Goal: Information Seeking & Learning: Learn about a topic

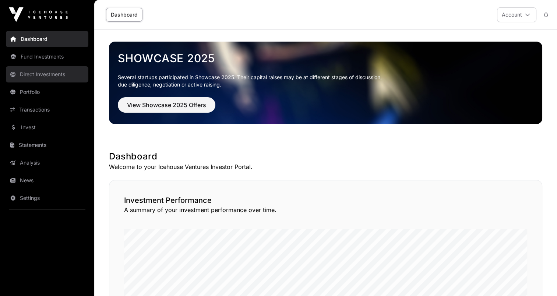
click at [44, 72] on link "Direct Investments" at bounding box center [47, 74] width 82 height 16
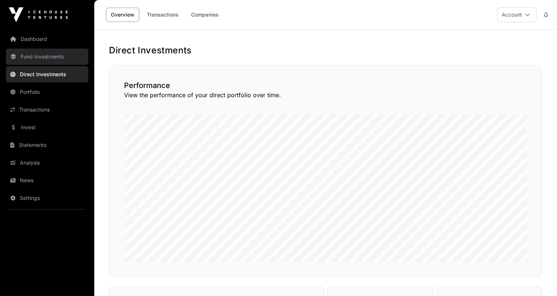
click at [42, 61] on link "Fund Investments" at bounding box center [47, 57] width 82 height 16
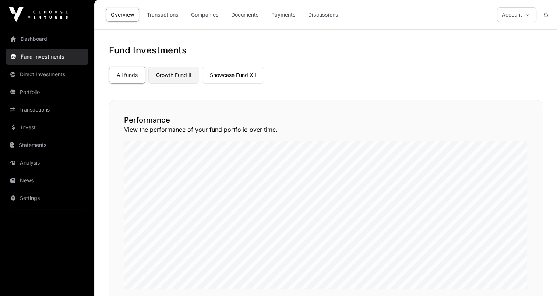
click at [174, 77] on link "Growth Fund II" at bounding box center [173, 75] width 51 height 17
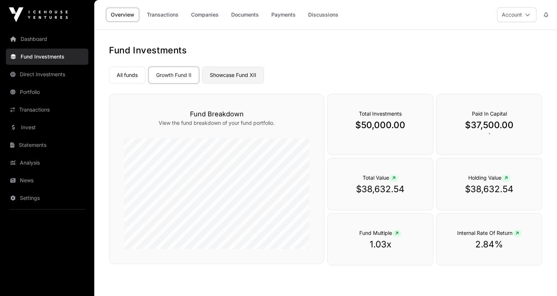
click at [244, 75] on link "Showcase Fund XII" at bounding box center [233, 75] width 62 height 17
click at [197, 14] on link "Companies" at bounding box center [204, 15] width 37 height 14
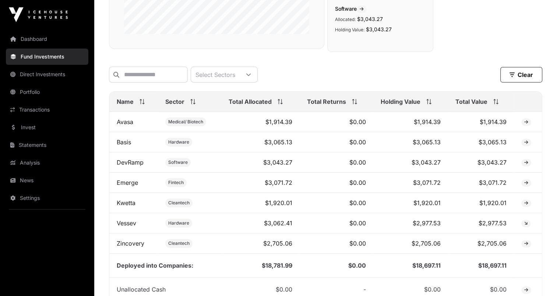
scroll to position [258, 0]
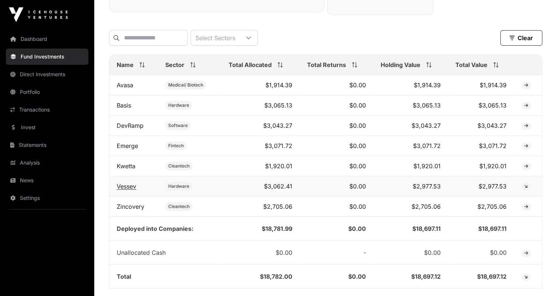
click at [132, 190] on link "Vessev" at bounding box center [126, 185] width 19 height 7
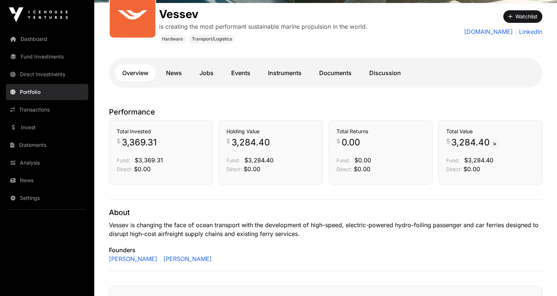
scroll to position [110, 0]
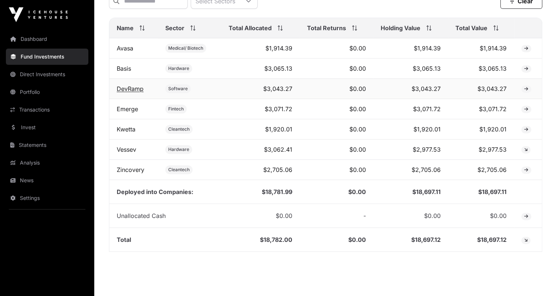
scroll to position [316, 0]
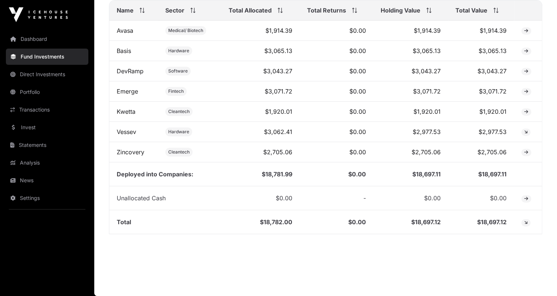
click at [268, 269] on main "Fund Companies All funds Growth Fund II Showcase Fund XII Select a fund Showcas…" at bounding box center [325, 7] width 462 height 578
click at [123, 34] on link "Avasa" at bounding box center [125, 30] width 17 height 7
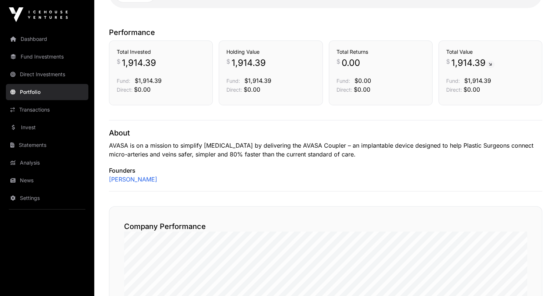
scroll to position [110, 0]
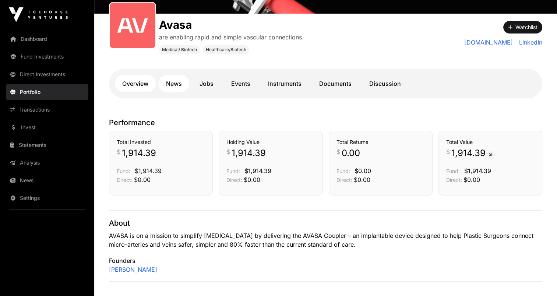
click at [171, 81] on link "News" at bounding box center [174, 84] width 31 height 18
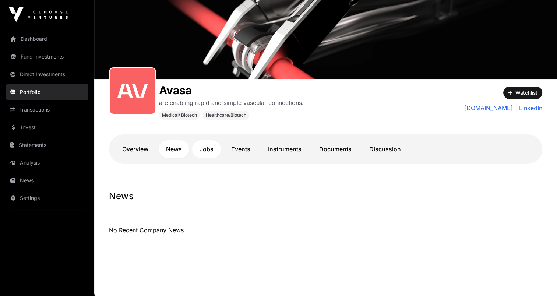
click at [214, 152] on link "Jobs" at bounding box center [206, 149] width 29 height 18
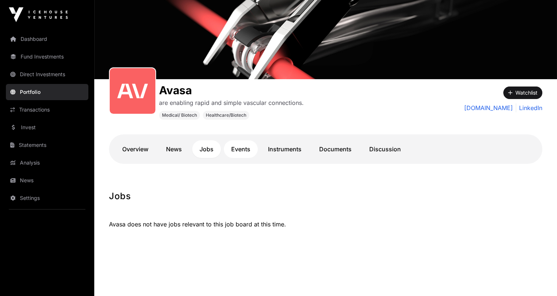
click at [238, 149] on link "Events" at bounding box center [241, 149] width 34 height 18
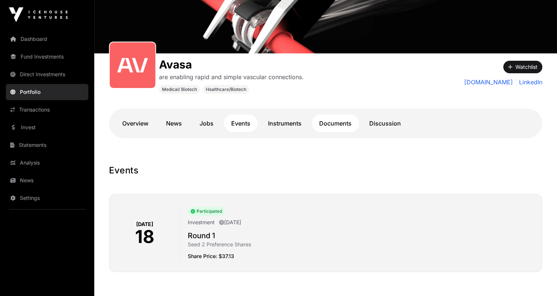
scroll to position [82, 0]
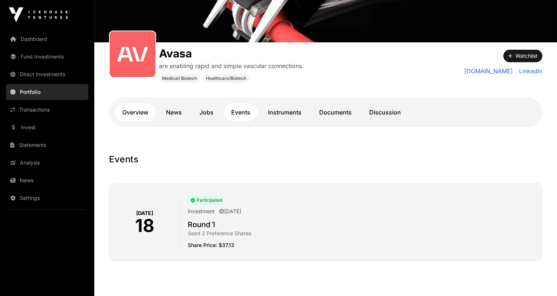
click at [134, 116] on link "Overview" at bounding box center [135, 112] width 41 height 18
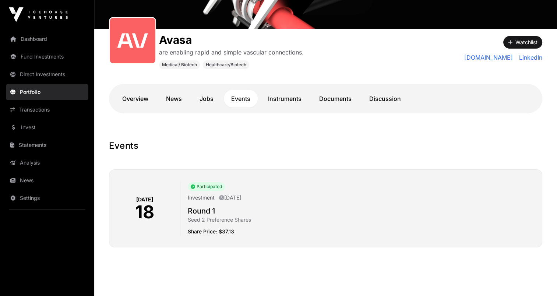
scroll to position [108, 0]
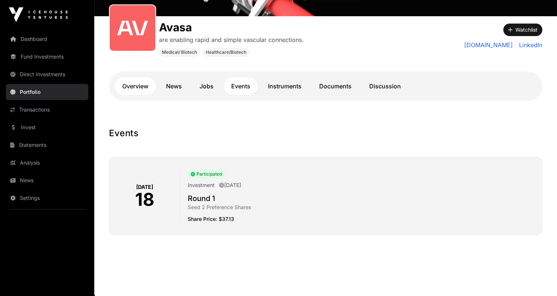
click at [136, 85] on link "Overview" at bounding box center [135, 86] width 41 height 18
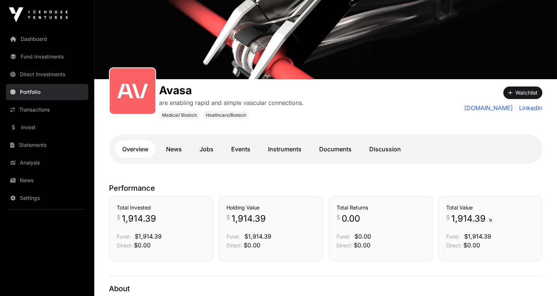
scroll to position [110, 0]
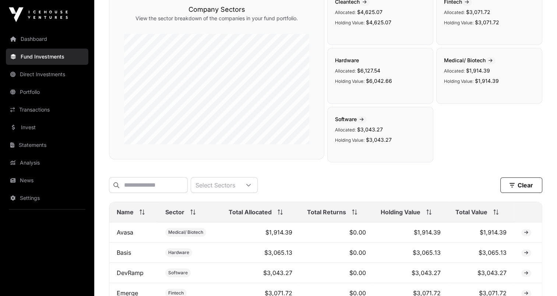
scroll to position [316, 0]
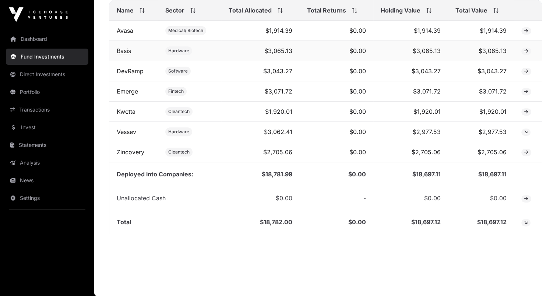
click at [127, 50] on link "Basis" at bounding box center [124, 50] width 14 height 7
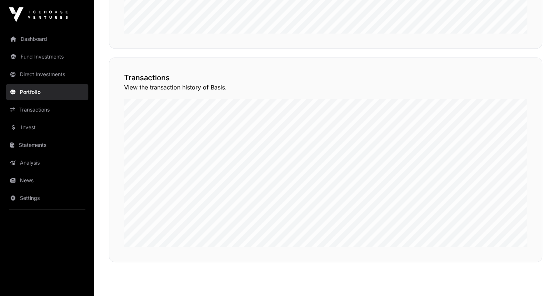
scroll to position [552, 0]
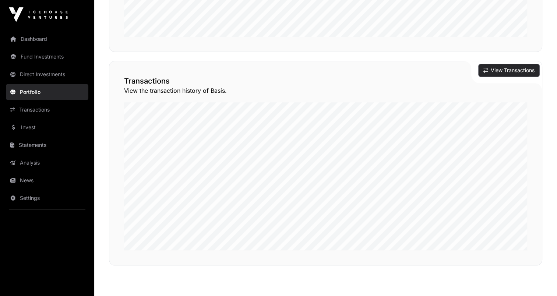
click at [505, 70] on button "View Transactions" at bounding box center [508, 70] width 61 height 13
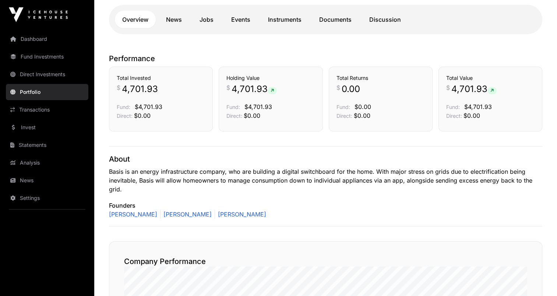
scroll to position [153, 0]
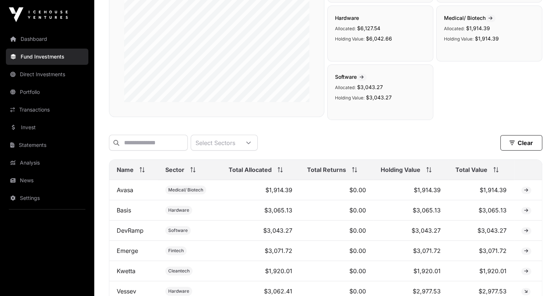
scroll to position [316, 0]
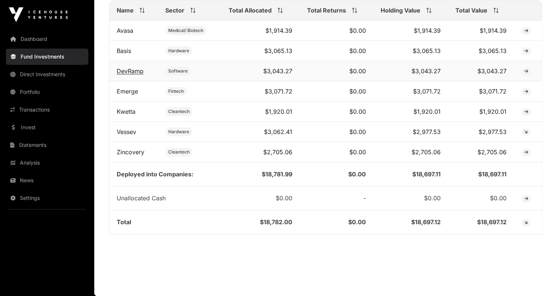
click at [135, 73] on link "DevRamp" at bounding box center [130, 70] width 27 height 7
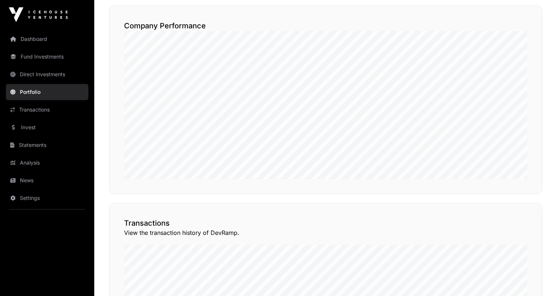
scroll to position [405, 0]
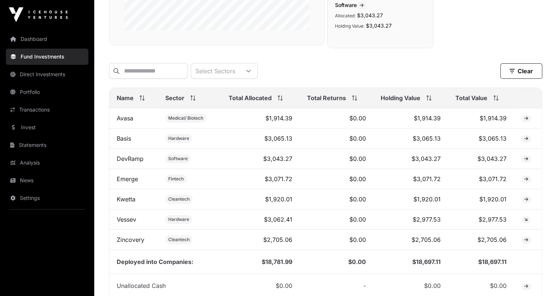
scroll to position [242, 0]
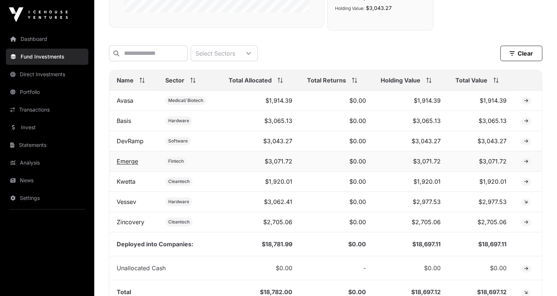
click at [125, 165] on link "Emerge" at bounding box center [127, 160] width 21 height 7
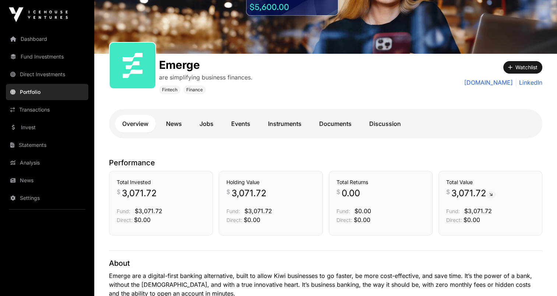
scroll to position [110, 0]
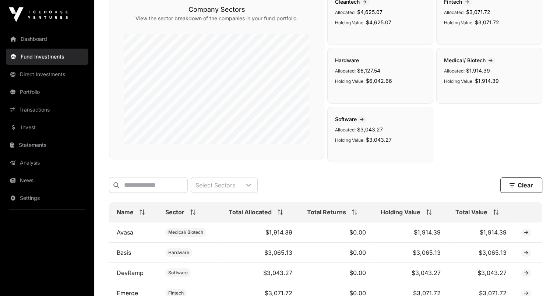
scroll to position [242, 0]
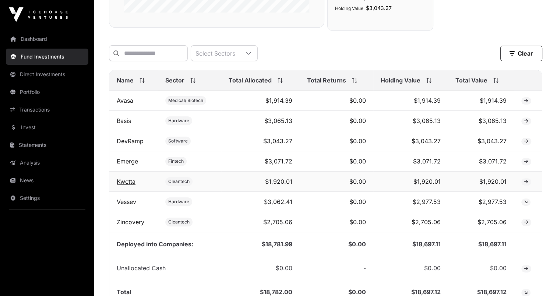
click at [128, 183] on link "Kwetta" at bounding box center [126, 181] width 19 height 7
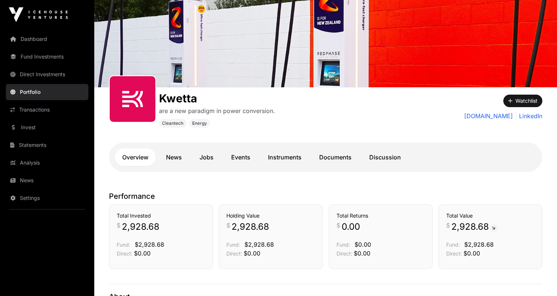
scroll to position [110, 0]
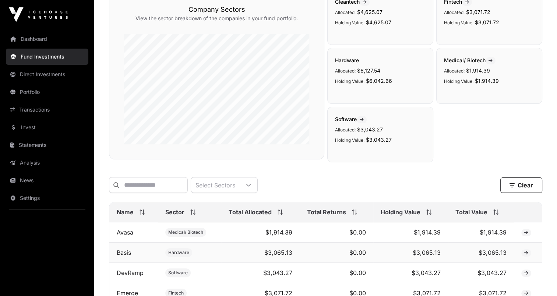
scroll to position [242, 0]
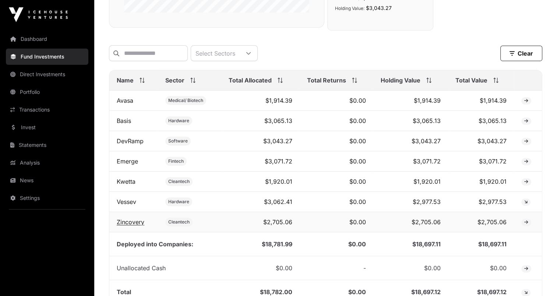
click at [137, 225] on link "Zincovery" at bounding box center [131, 221] width 28 height 7
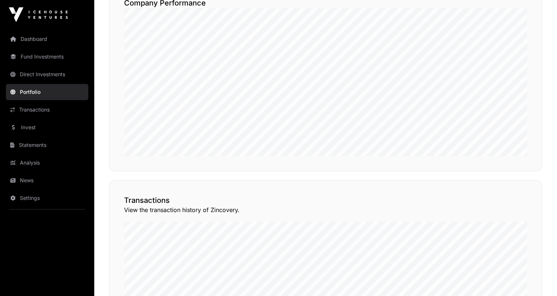
scroll to position [515, 0]
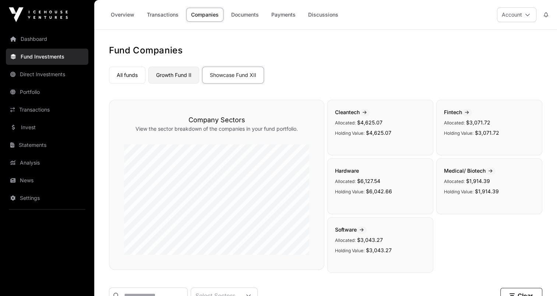
click at [173, 74] on link "Growth Fund II" at bounding box center [173, 75] width 51 height 17
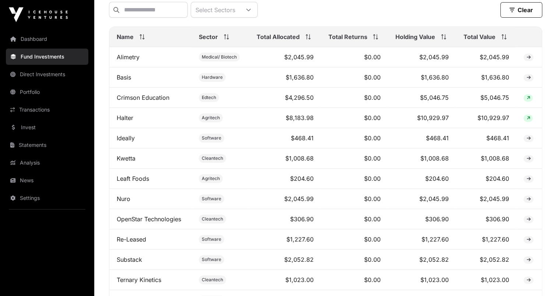
scroll to position [258, 0]
